Goal: Task Accomplishment & Management: Use online tool/utility

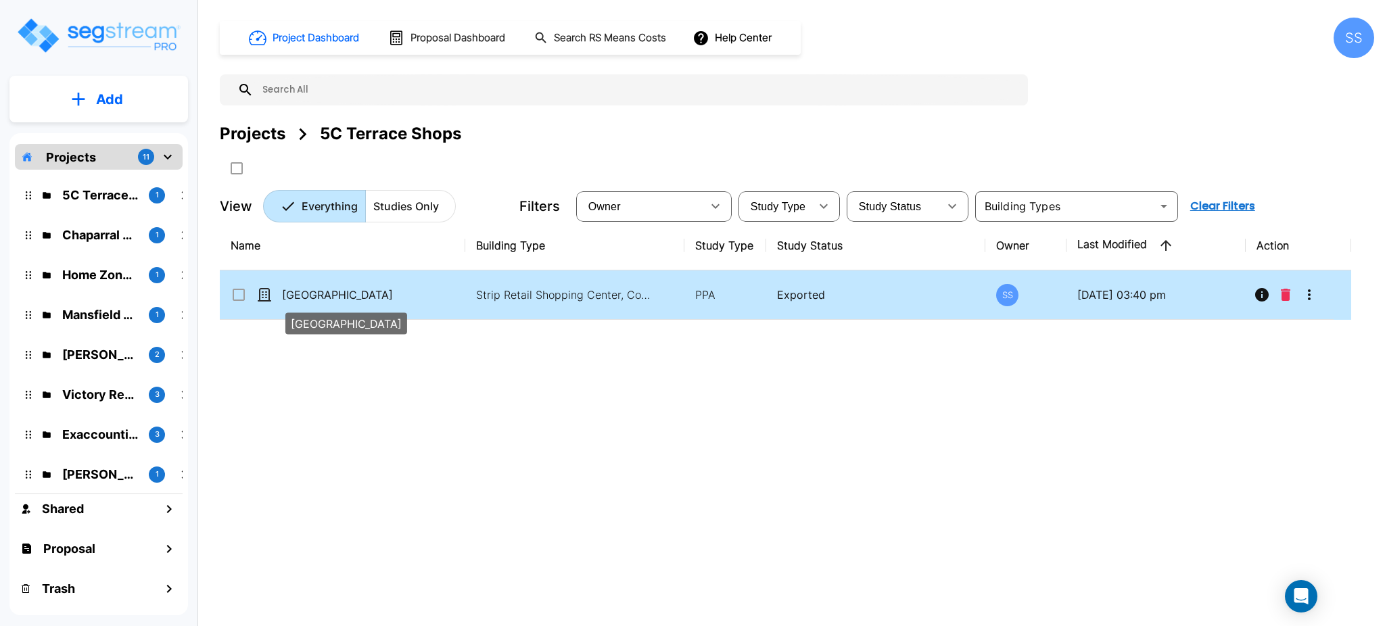
click at [339, 291] on p "5115 Buffalo Speedway" at bounding box center [350, 295] width 137 height 16
checkbox input "true"
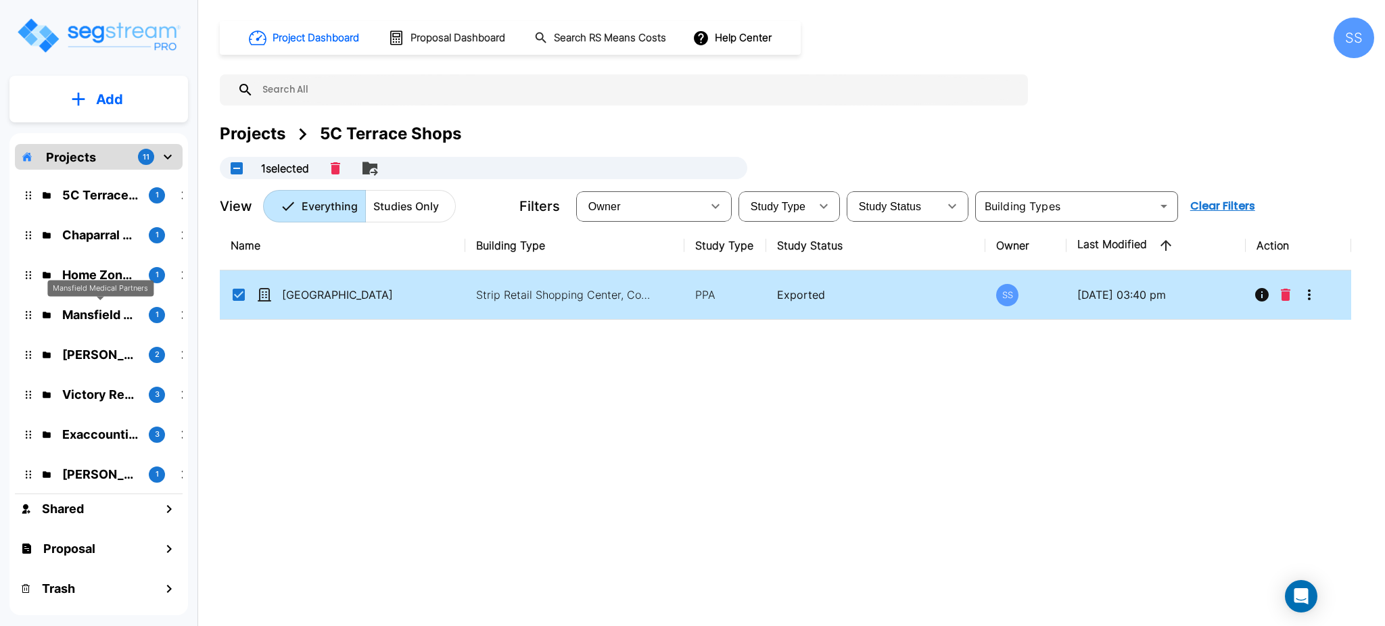
click at [116, 310] on p "Mansfield Medical Partners" at bounding box center [100, 315] width 76 height 18
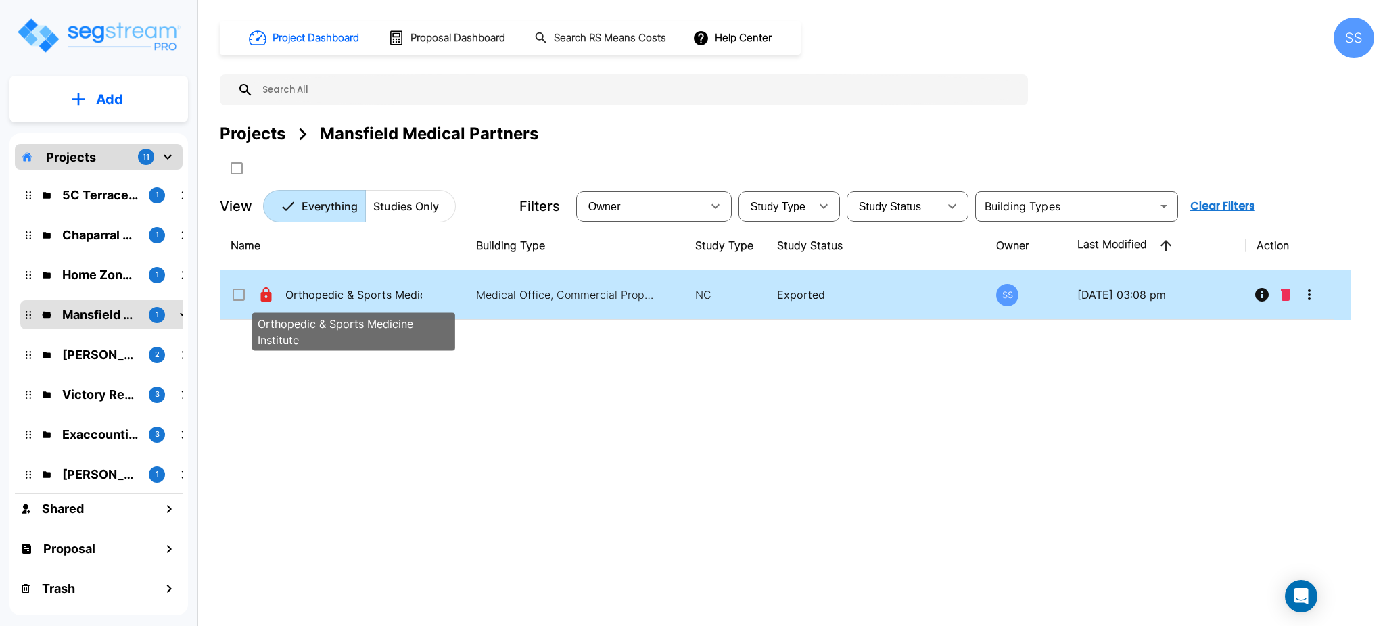
click at [289, 293] on p "Orthopedic & Sports Medicine Institute" at bounding box center [353, 295] width 137 height 16
checkbox input "true"
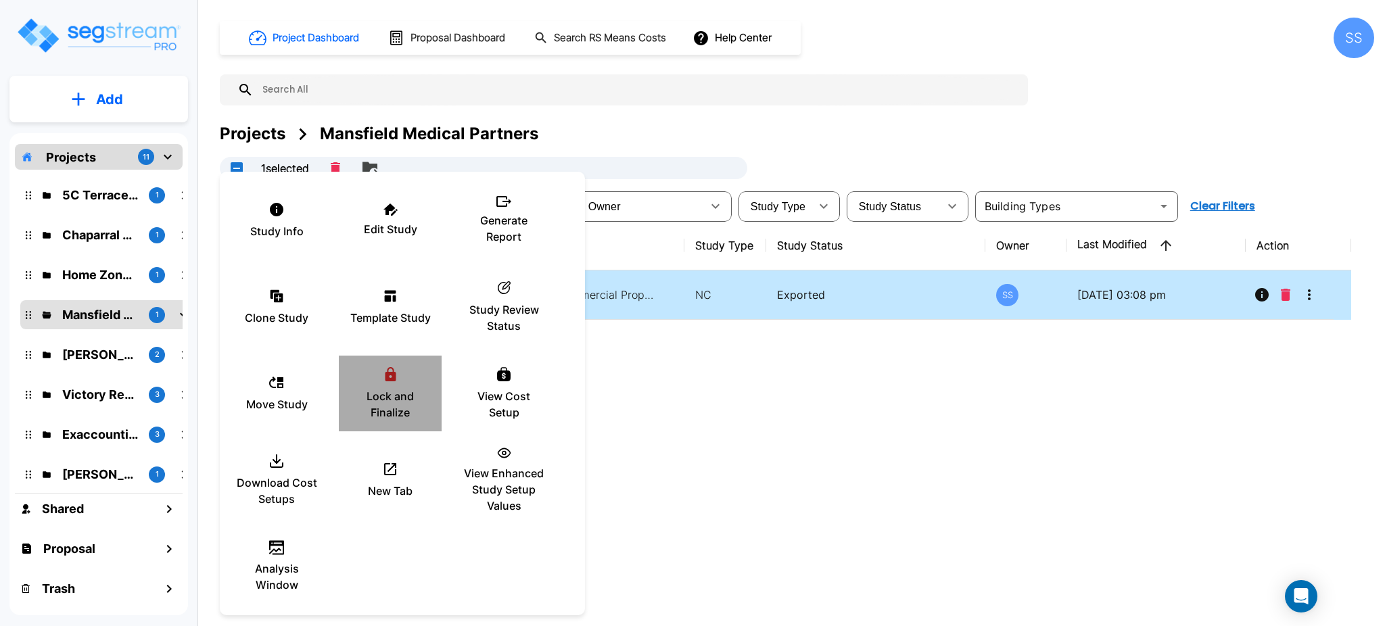
click at [368, 401] on p "Lock and Finalize" at bounding box center [390, 404] width 81 height 32
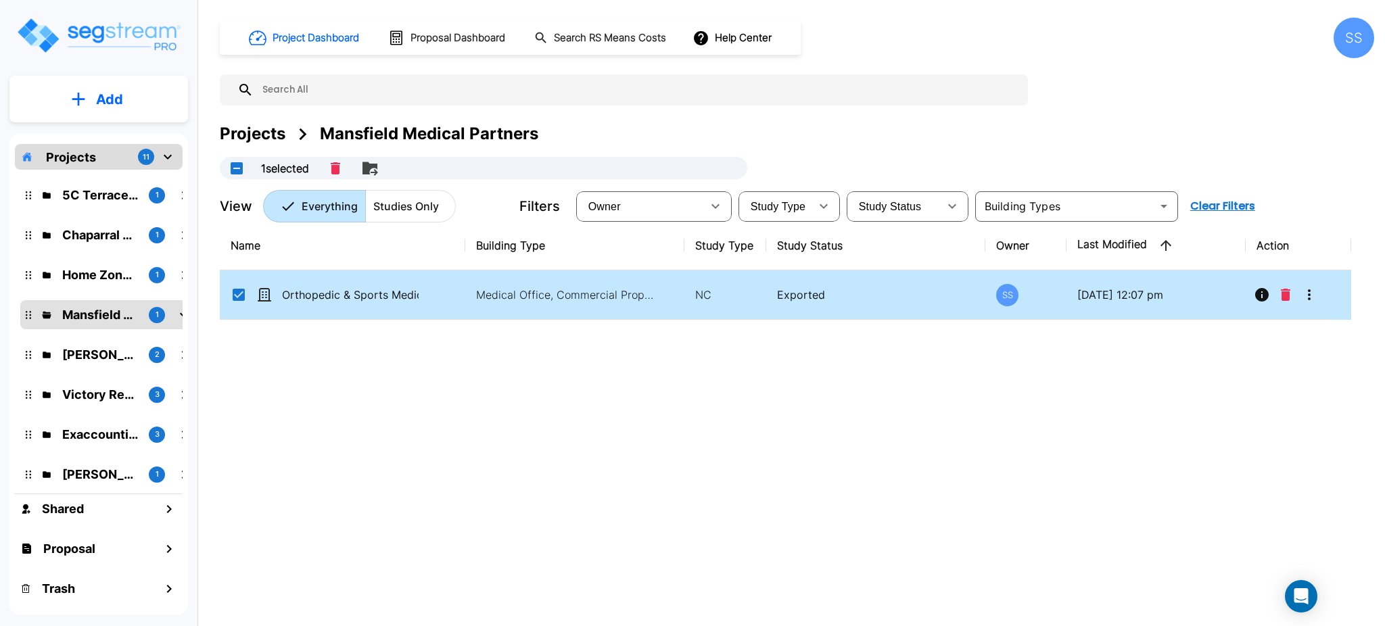
click at [288, 311] on td "Orthopedic & Sports Medicine Institute" at bounding box center [342, 294] width 245 height 49
click at [288, 309] on td "Orthopedic & Sports Medicine Institute" at bounding box center [342, 294] width 245 height 49
click at [305, 300] on p "Orthopedic & Sports Medicine Institute" at bounding box center [350, 295] width 137 height 16
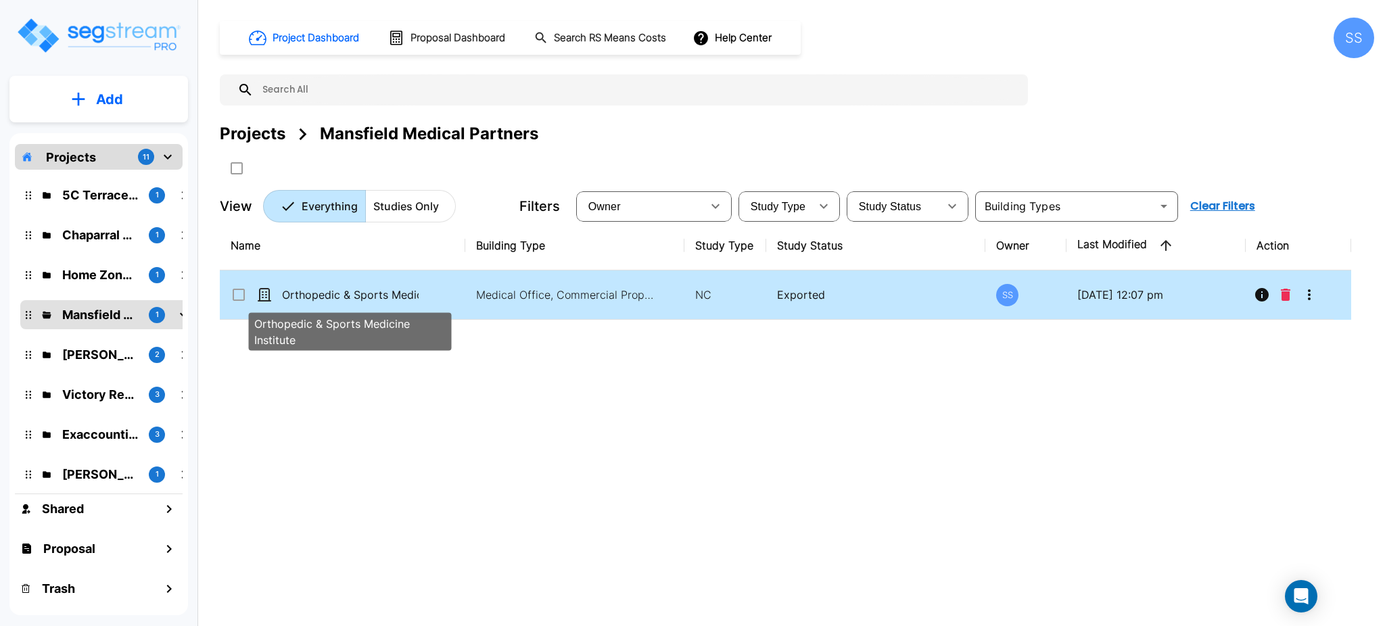
click at [305, 300] on p "Orthopedic & Sports Medicine Institute" at bounding box center [350, 295] width 137 height 16
click at [369, 293] on p "Orthopedic & Sports Medicine Institute" at bounding box center [350, 295] width 137 height 16
checkbox input "true"
click at [369, 293] on p "Orthopedic & Sports Medicine Institute" at bounding box center [350, 295] width 137 height 16
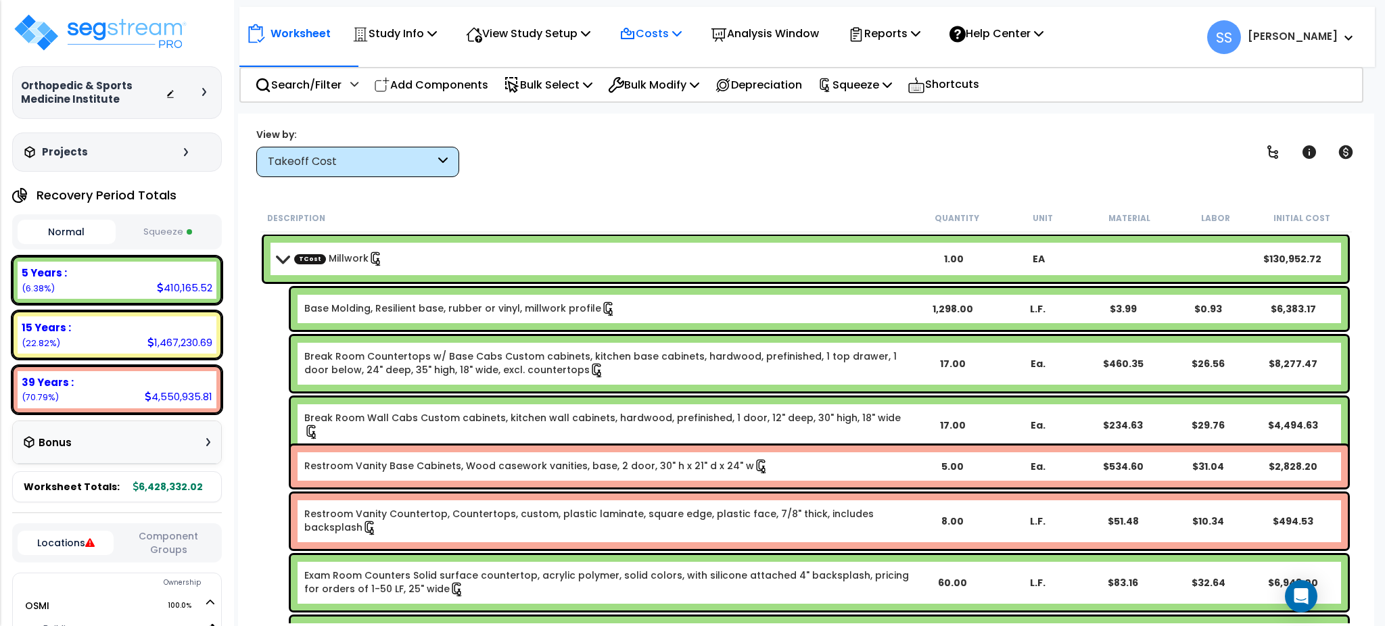
click at [669, 38] on p "Costs" at bounding box center [650, 33] width 62 height 18
click at [664, 95] on link "Direct Costs" at bounding box center [680, 92] width 134 height 27
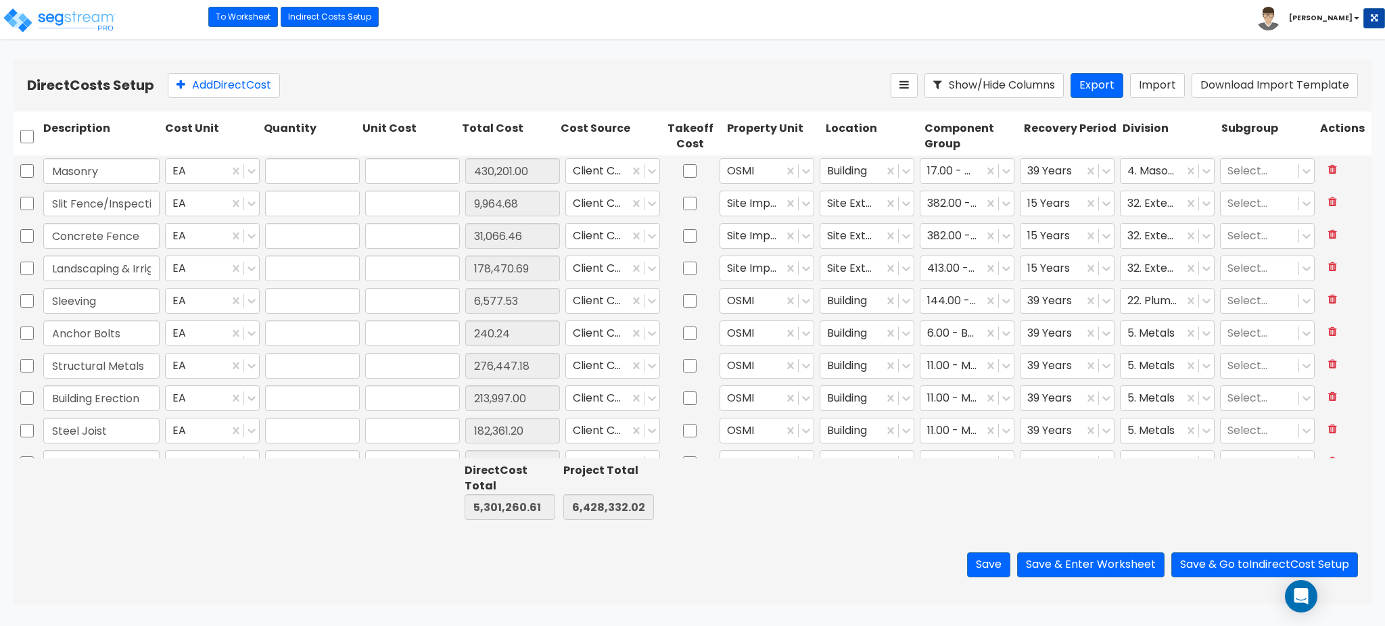
type input "1.00"
type input "430,201.00"
type input "1.00"
type input "9,964.68"
type input "1.00"
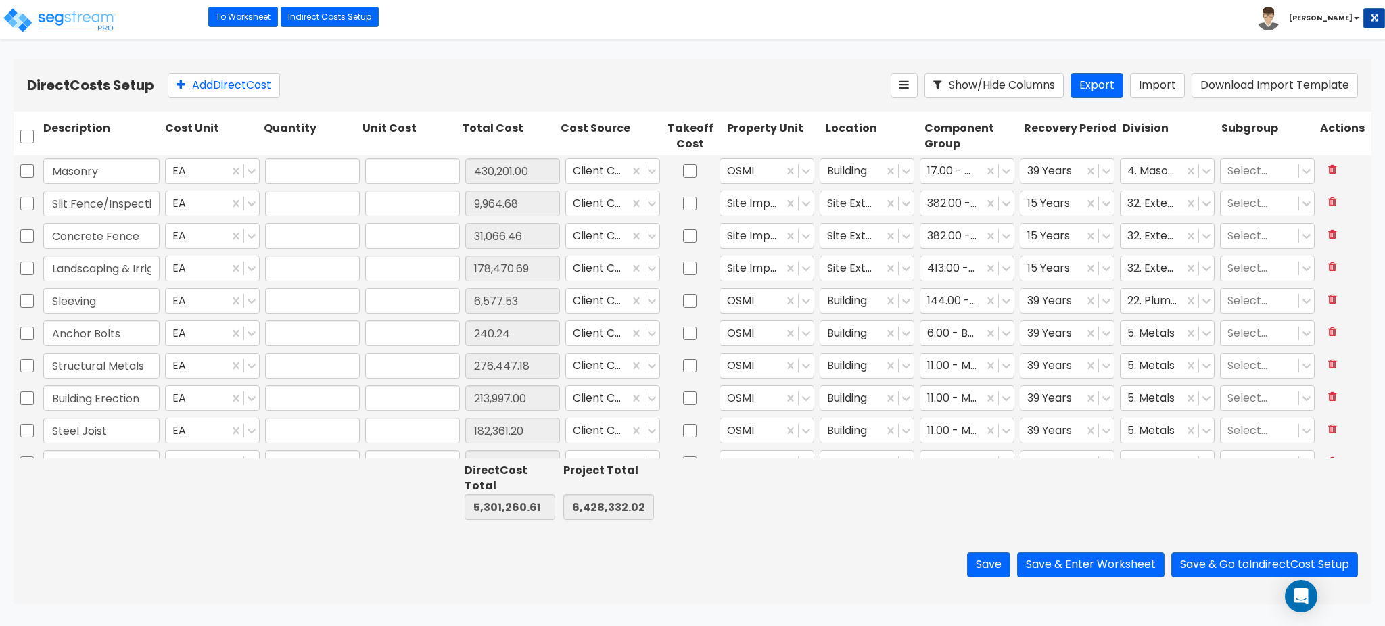
type input "31,066.46"
type input "1.00"
type input "178,470.69"
type input "1.00"
type input "6,577.53"
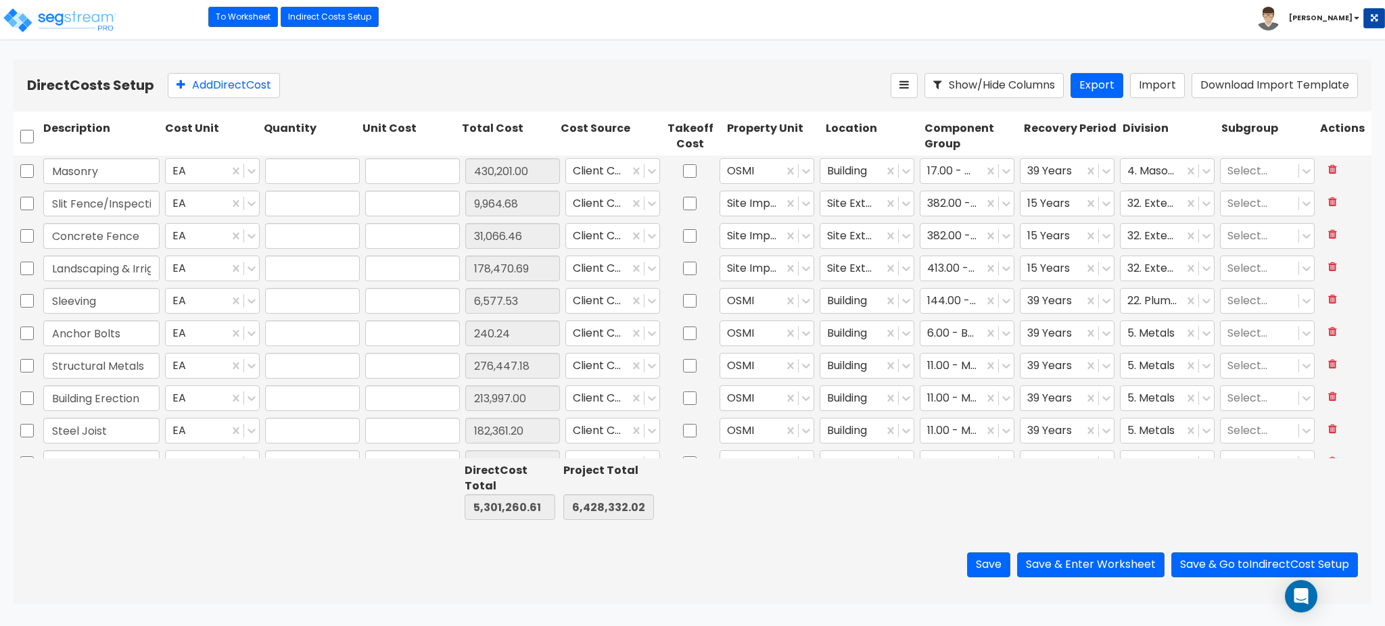
type input "1.00"
type input "240.24"
type input "1.00"
type input "276,447.18"
type input "1.00"
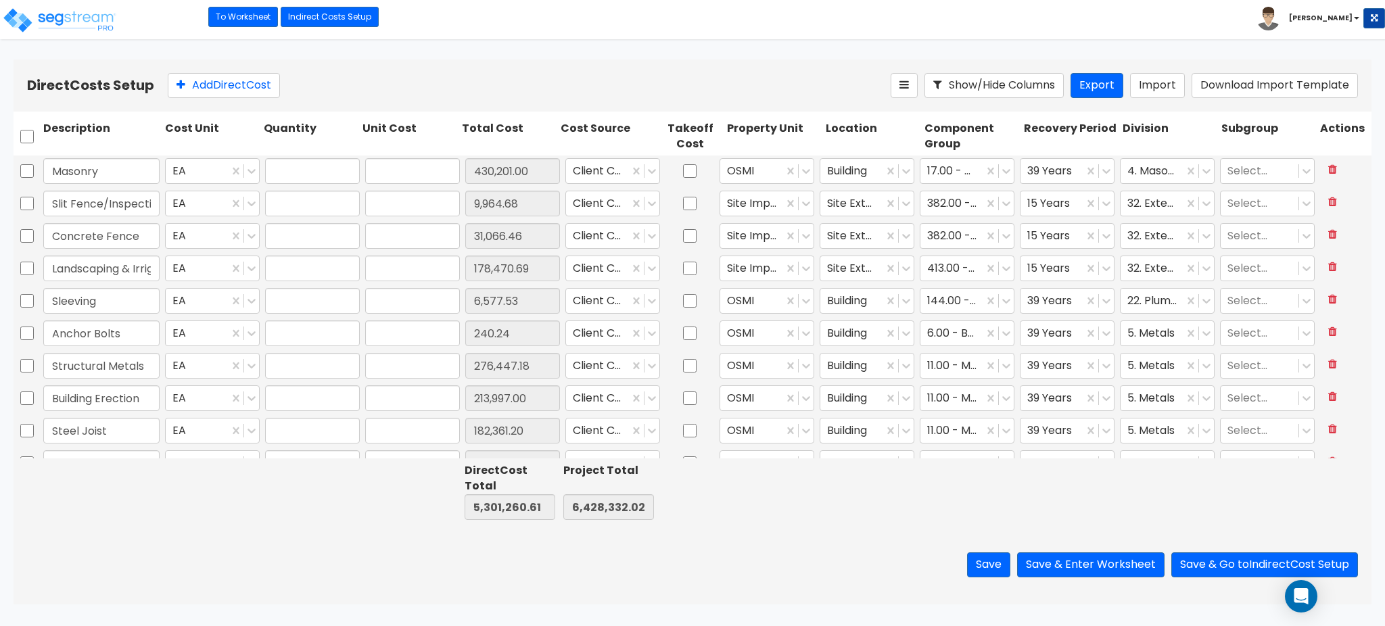
type input "213,997.00"
type input "1.00"
type input "182,361.20"
type input "1.00"
type input "4,622.06"
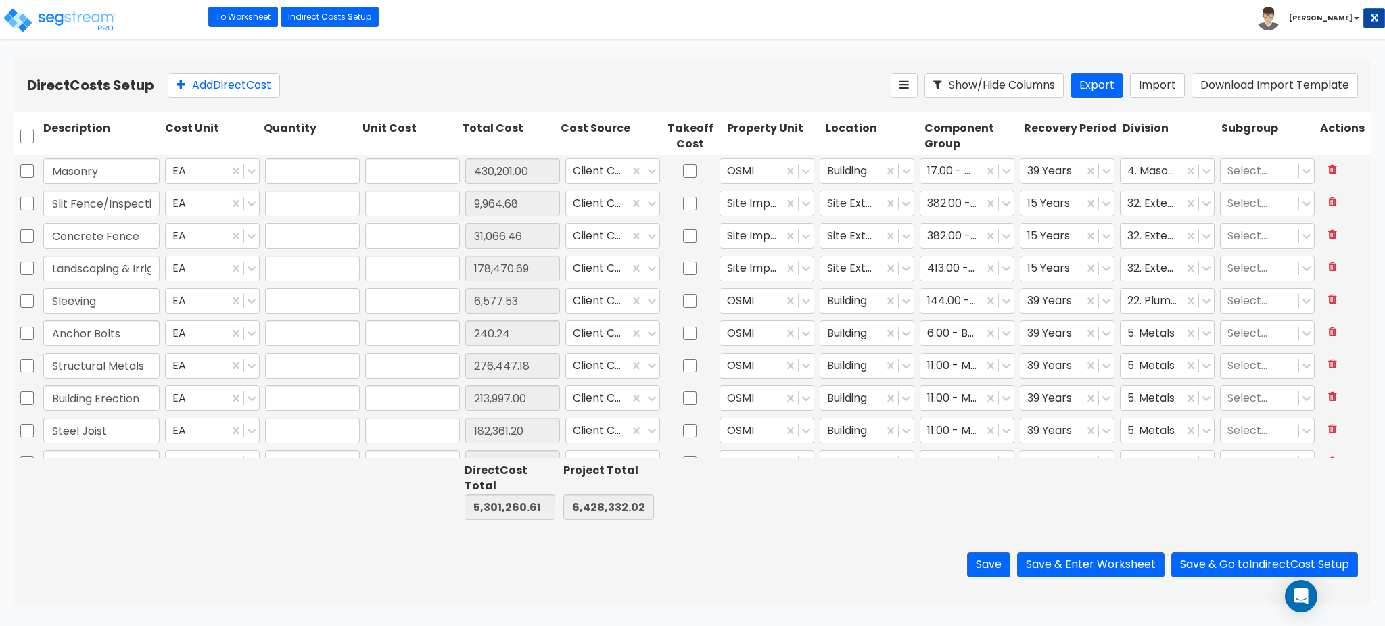
type input "1.00"
type input "130,952.72"
type input "1.00"
type input "196,020.00"
type input "1.00"
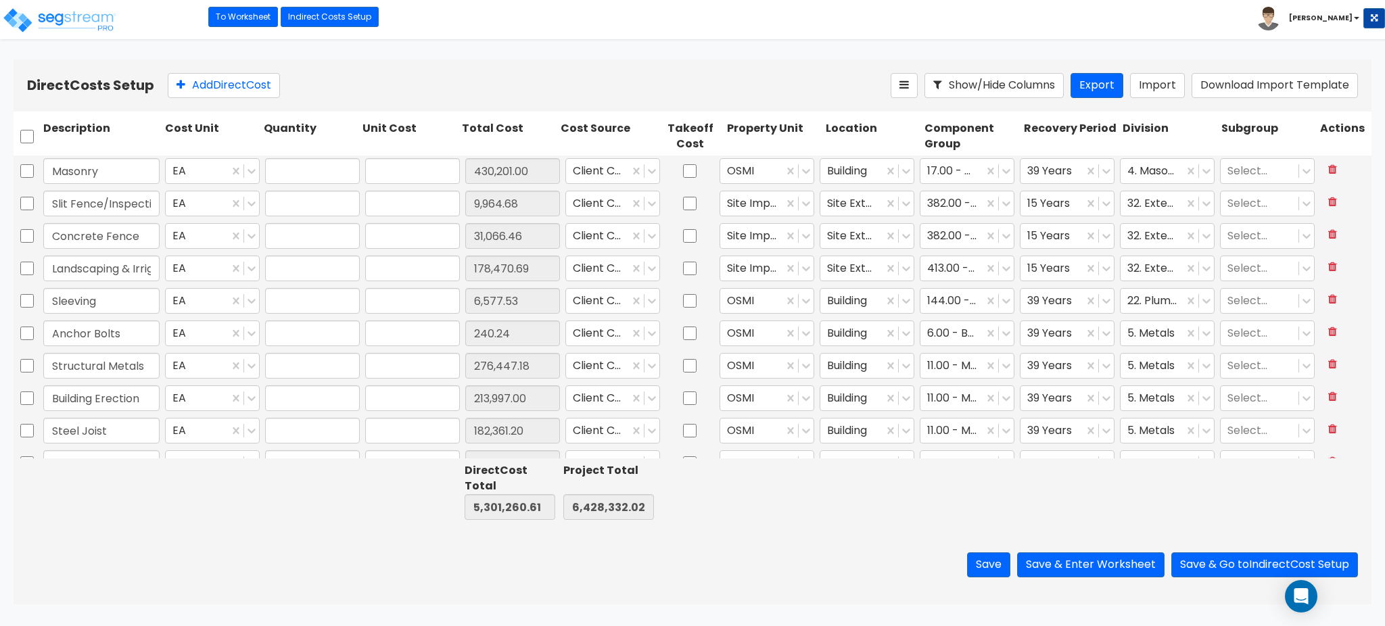
type input "62,422.00"
type input "1.00"
type input "92,958.62"
type input "1.00"
type input "179,525.00"
